Goal: Navigation & Orientation: Go to known website

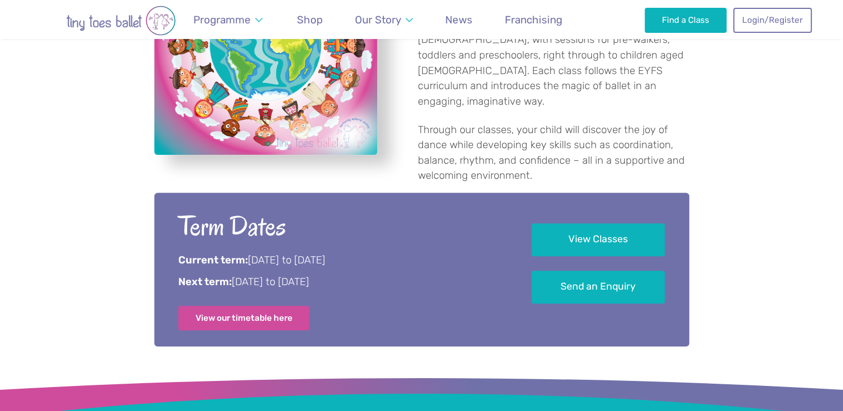
scroll to position [466, 0]
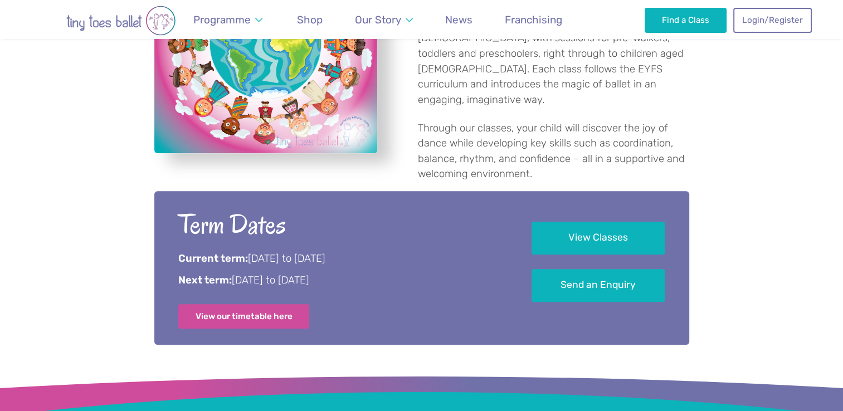
drag, startPoint x: 170, startPoint y: 13, endPoint x: 164, endPoint y: 12, distance: 6.2
click at [170, 13] on img "Go to home page" at bounding box center [121, 21] width 178 height 30
